Goal: Information Seeking & Learning: Learn about a topic

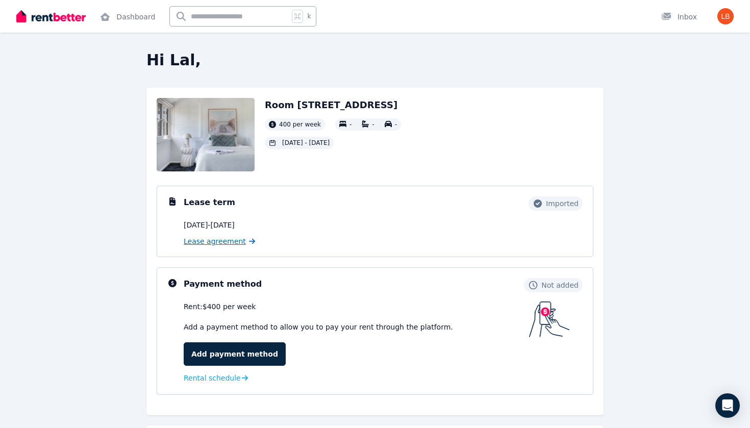
click at [236, 241] on span "Lease agreement" at bounding box center [215, 241] width 62 height 10
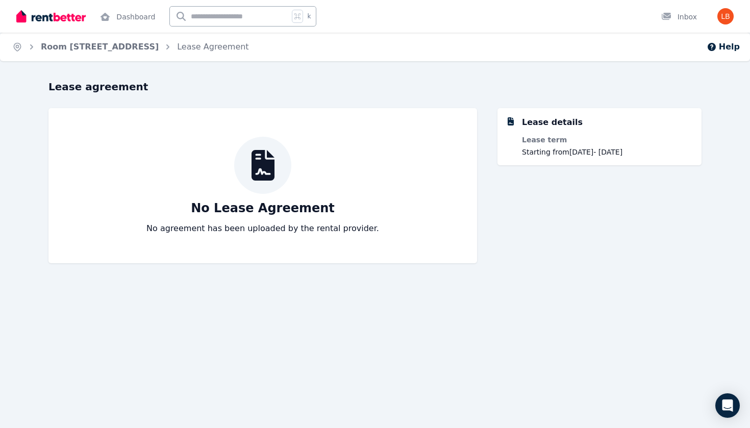
click at [530, 133] on div "Lease details Lease term Starting from 10 Aug 2025 - 11 Dec 2025" at bounding box center [607, 136] width 171 height 41
click at [530, 123] on div "Lease details" at bounding box center [552, 122] width 61 height 12
click at [532, 143] on dt "Lease term" at bounding box center [572, 140] width 101 height 10
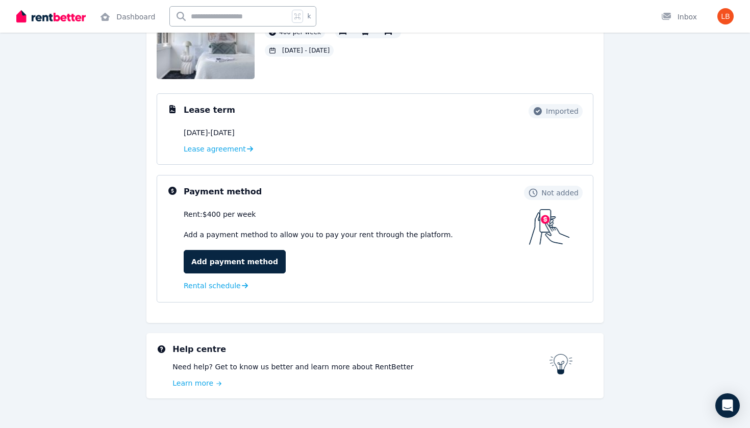
scroll to position [86, 0]
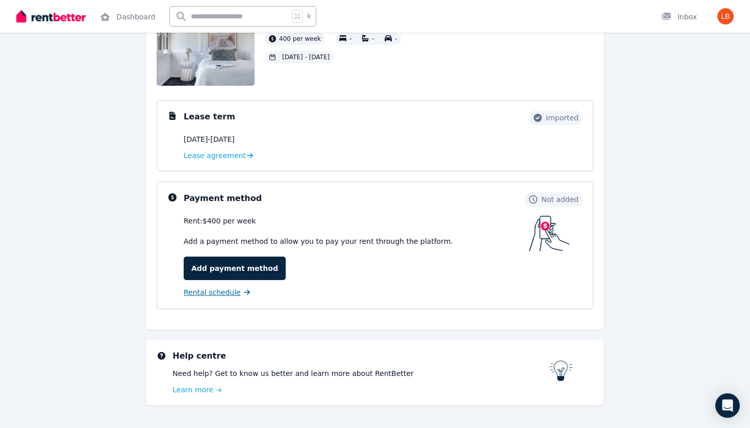
click at [209, 294] on span "Rental schedule" at bounding box center [212, 292] width 57 height 10
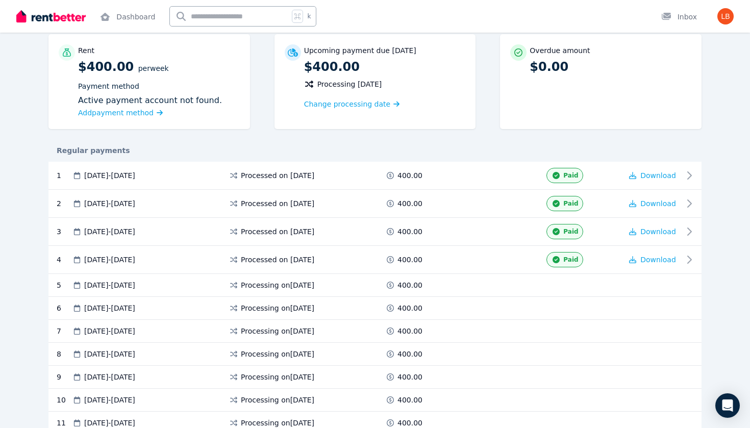
scroll to position [84, 0]
